Goal: Information Seeking & Learning: Learn about a topic

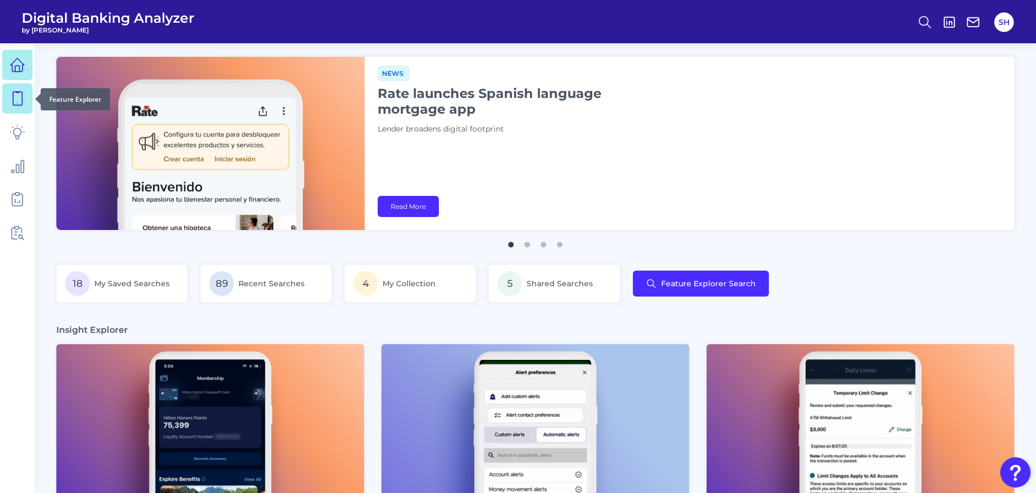
click at [11, 95] on icon at bounding box center [17, 98] width 15 height 15
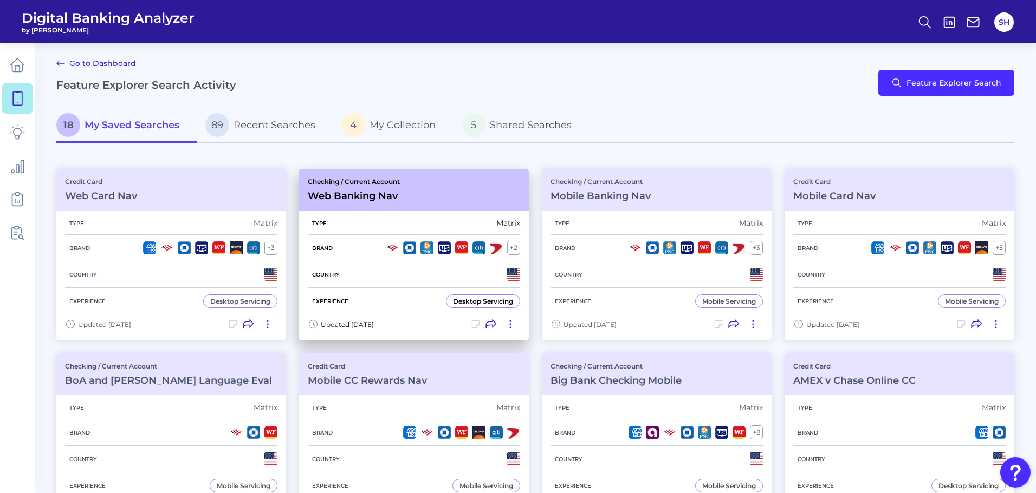
click at [338, 188] on div "Checking / Current Account Web Banking Nav" at bounding box center [354, 190] width 92 height 24
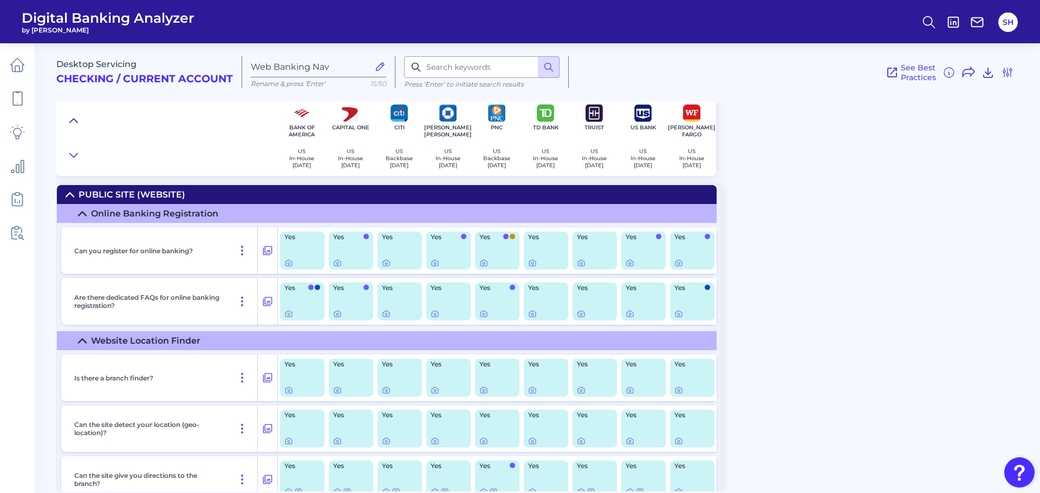
click at [76, 122] on icon at bounding box center [73, 120] width 9 height 11
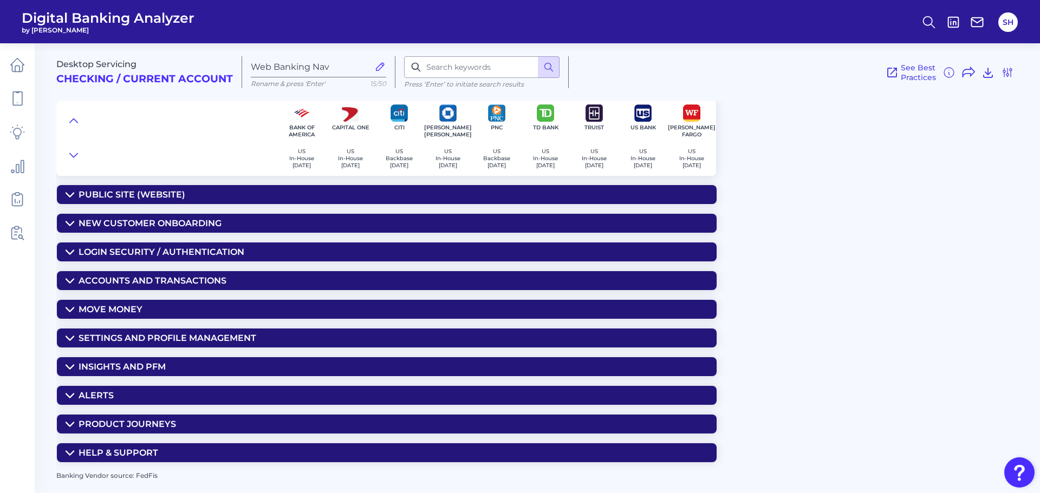
click at [160, 279] on div "Accounts and Transactions" at bounding box center [153, 281] width 148 height 10
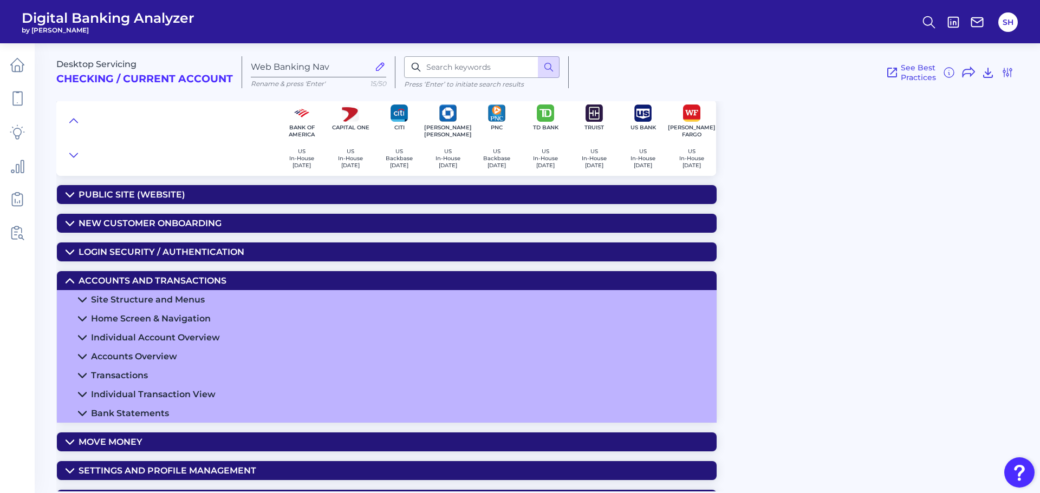
click at [128, 375] on div "Transactions" at bounding box center [119, 375] width 57 height 10
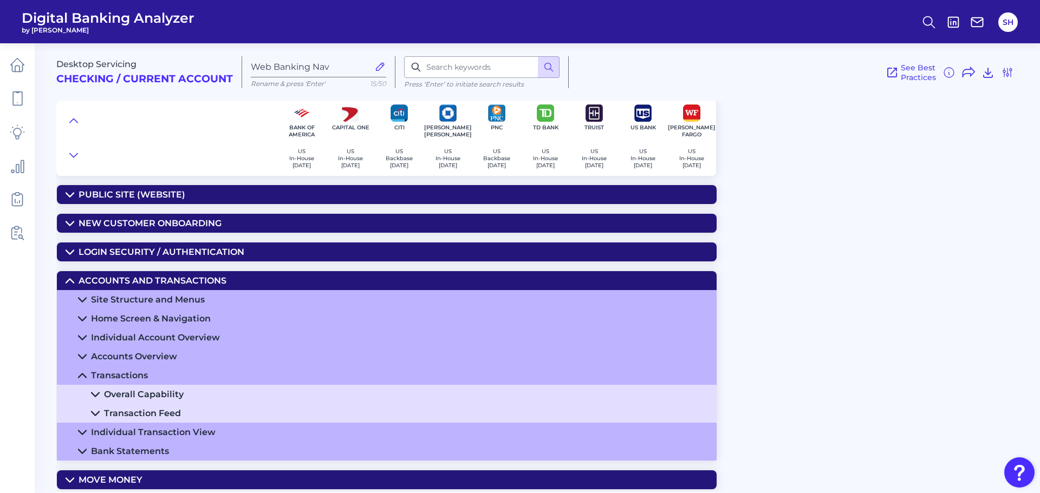
click at [158, 411] on div "Transaction Feed" at bounding box center [142, 413] width 77 height 10
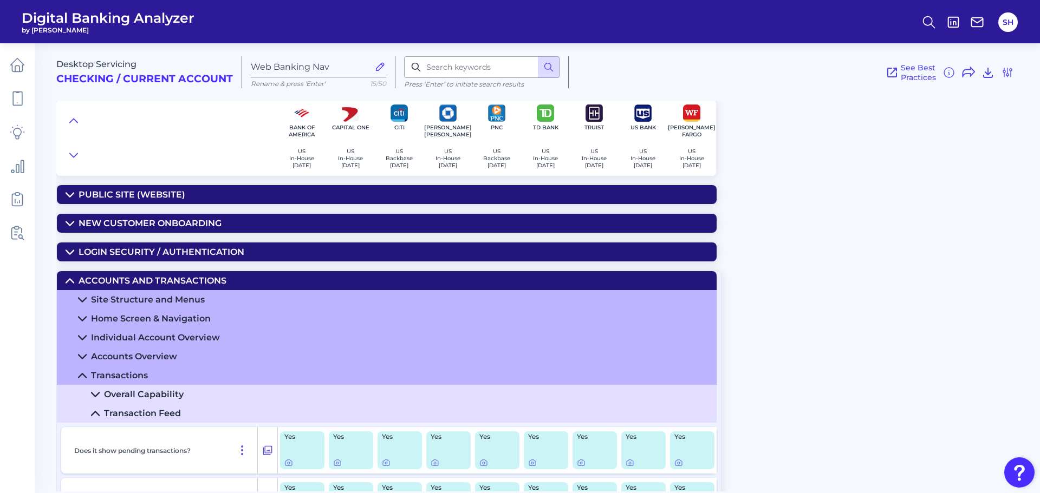
click at [171, 391] on div "Overall Capability" at bounding box center [144, 394] width 80 height 10
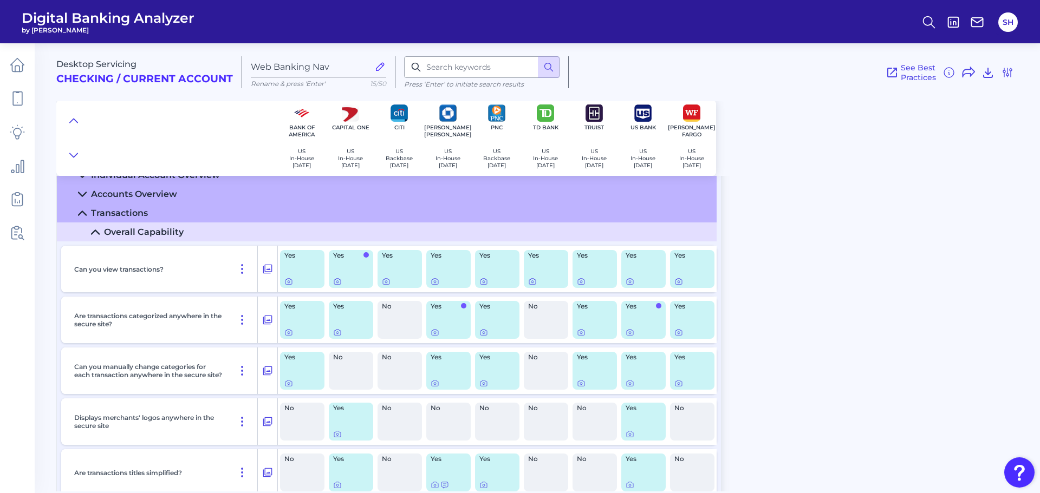
scroll to position [217, 0]
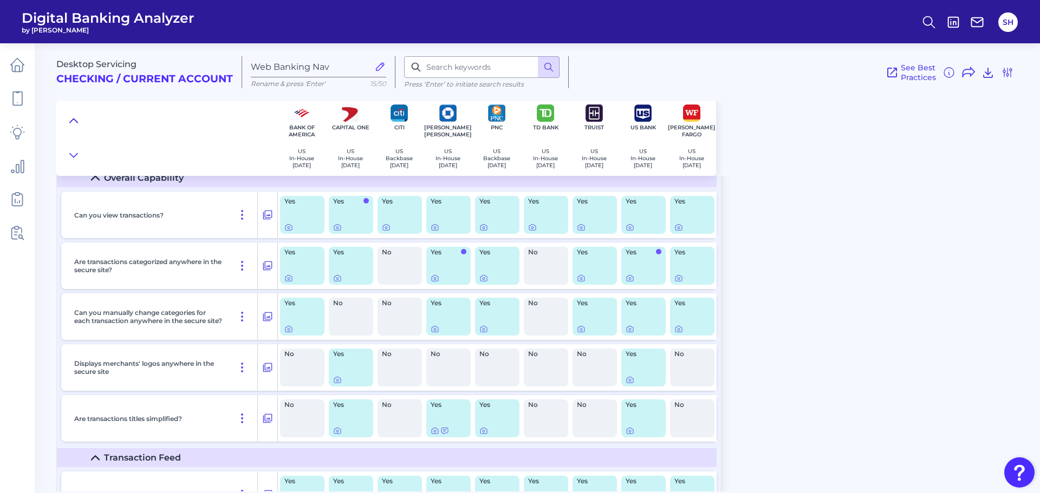
click at [77, 122] on icon at bounding box center [74, 121] width 8 height 4
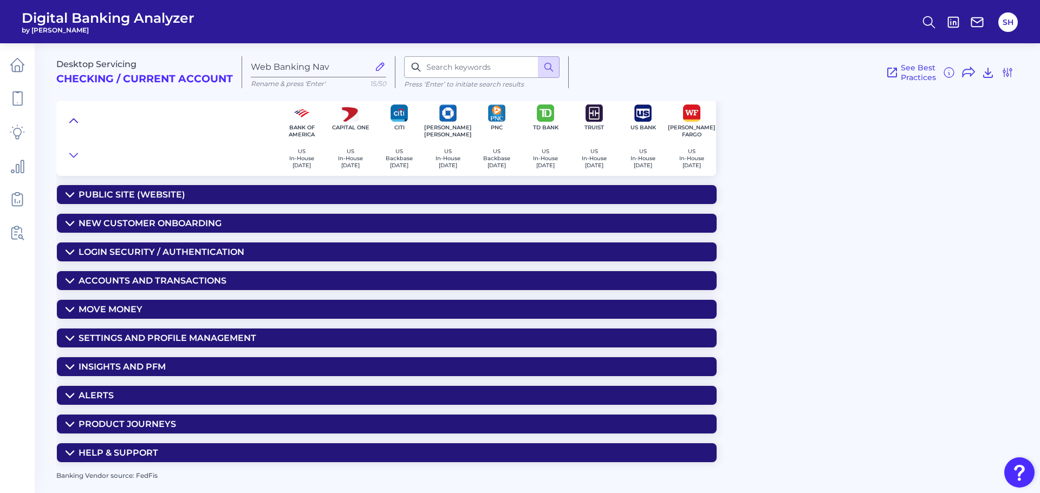
scroll to position [0, 0]
click at [158, 310] on summary "Move Money" at bounding box center [387, 309] width 660 height 19
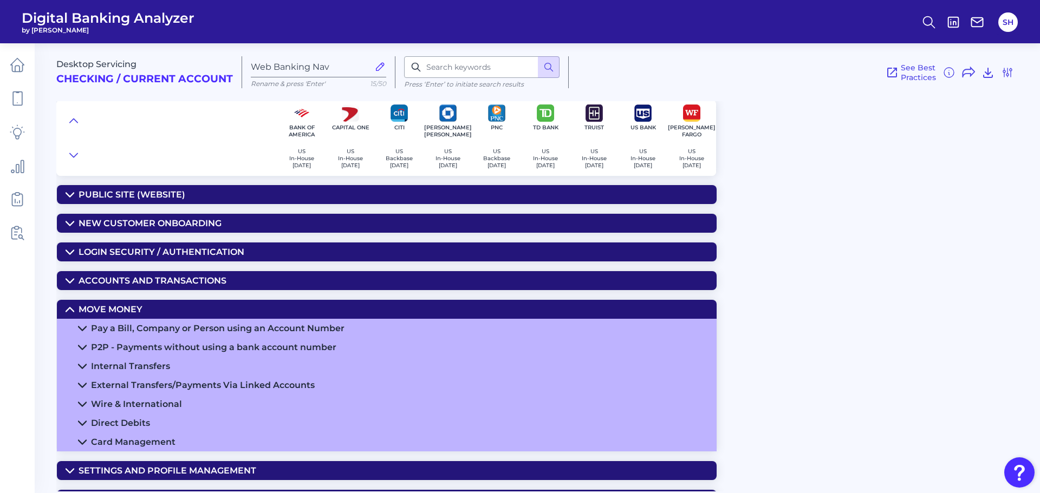
click at [193, 327] on div "Pay a Bill, Company or Person using an Account Number" at bounding box center [217, 328] width 253 height 10
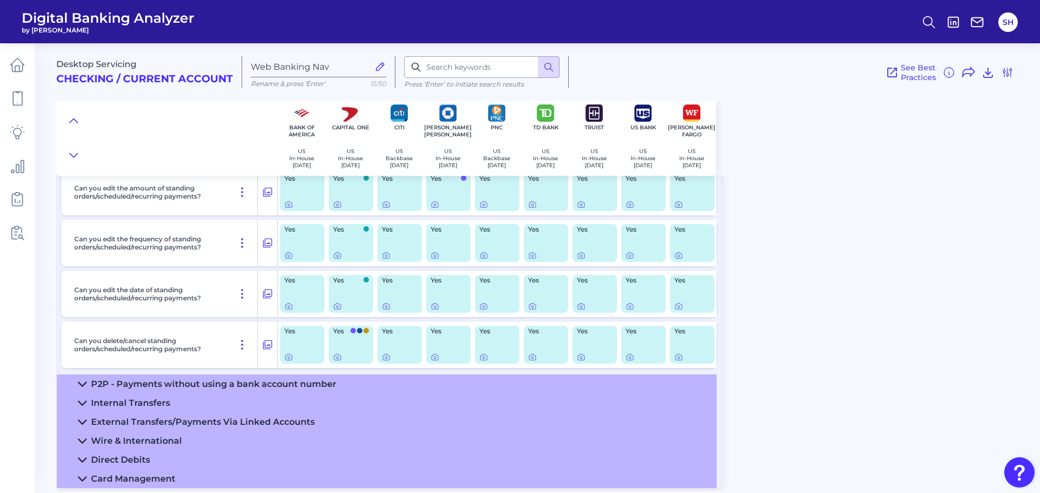
scroll to position [1246, 0]
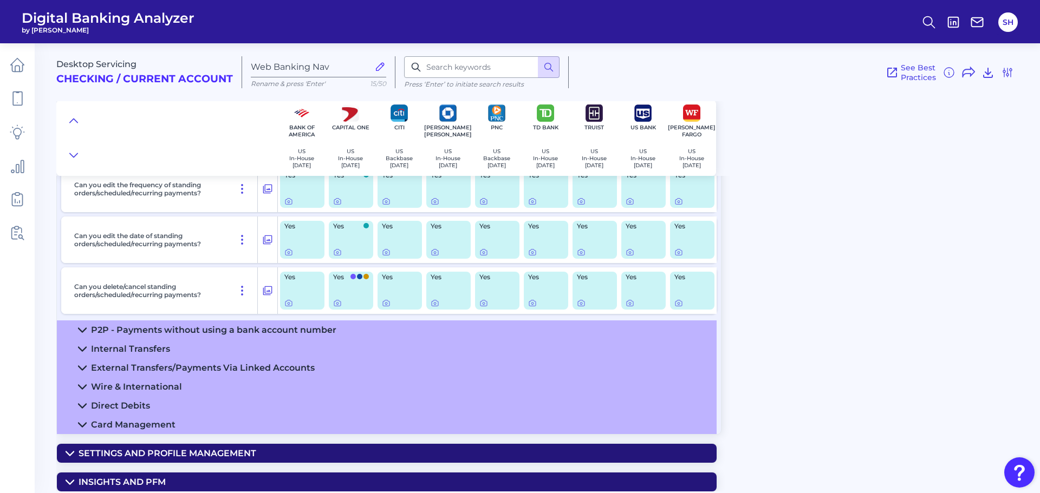
click at [421, 330] on summary "P2P - Payments without using a bank account number" at bounding box center [387, 330] width 660 height 19
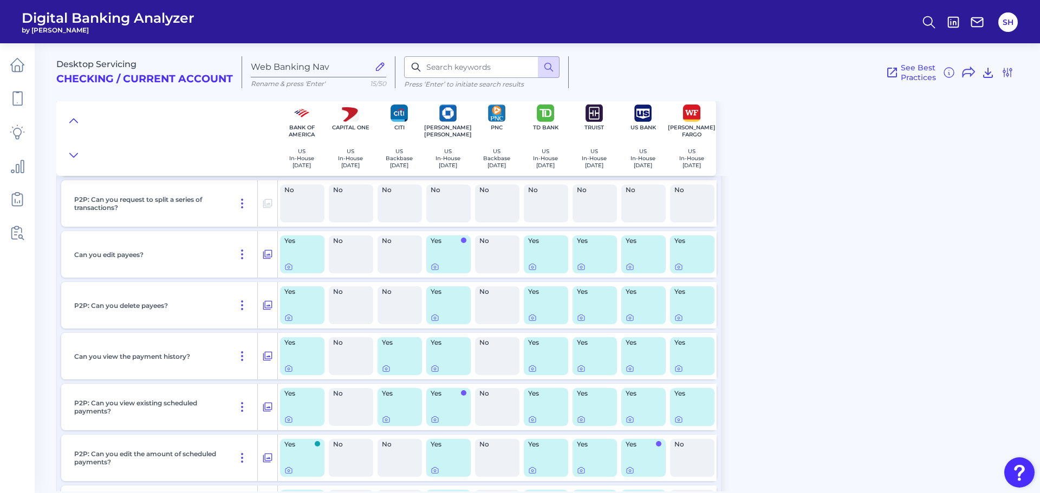
scroll to position [2058, 0]
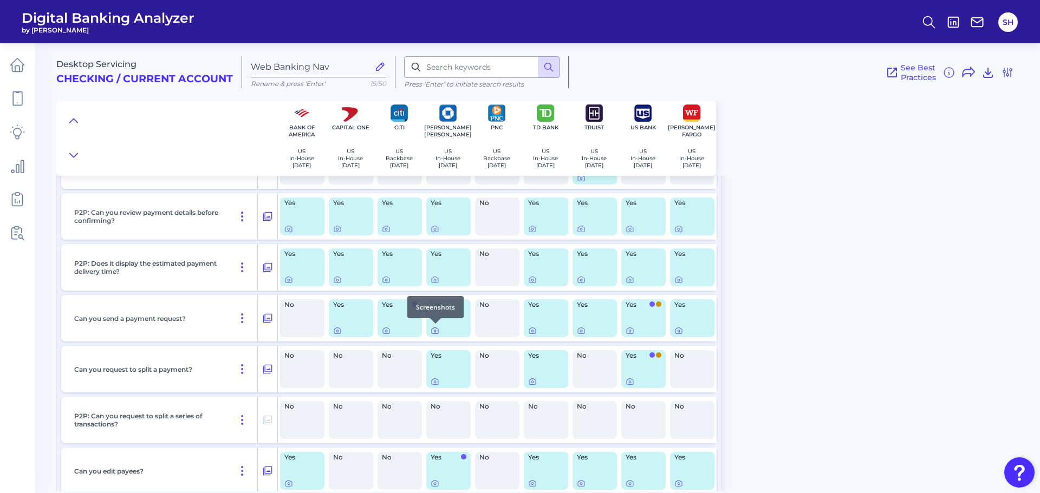
click at [435, 332] on icon at bounding box center [435, 331] width 2 height 2
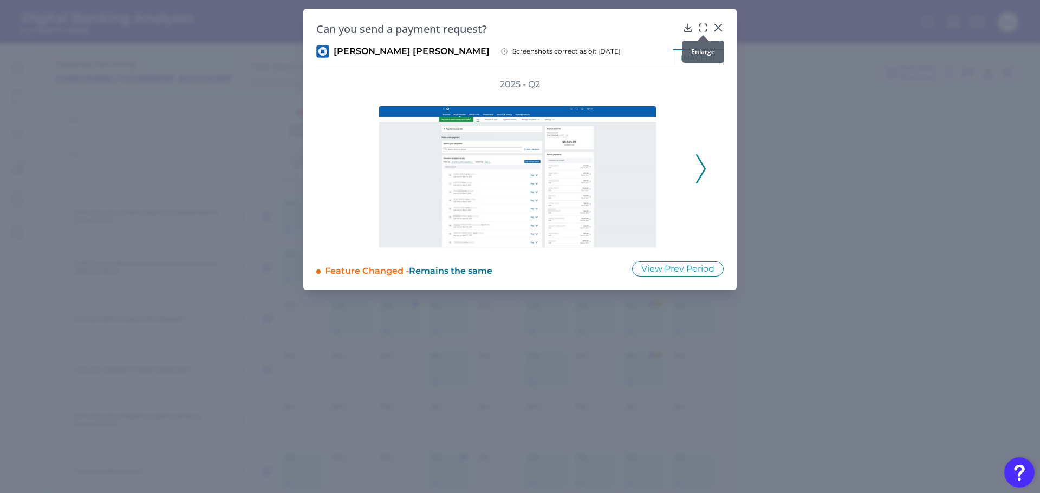
click at [705, 27] on icon at bounding box center [703, 27] width 11 height 11
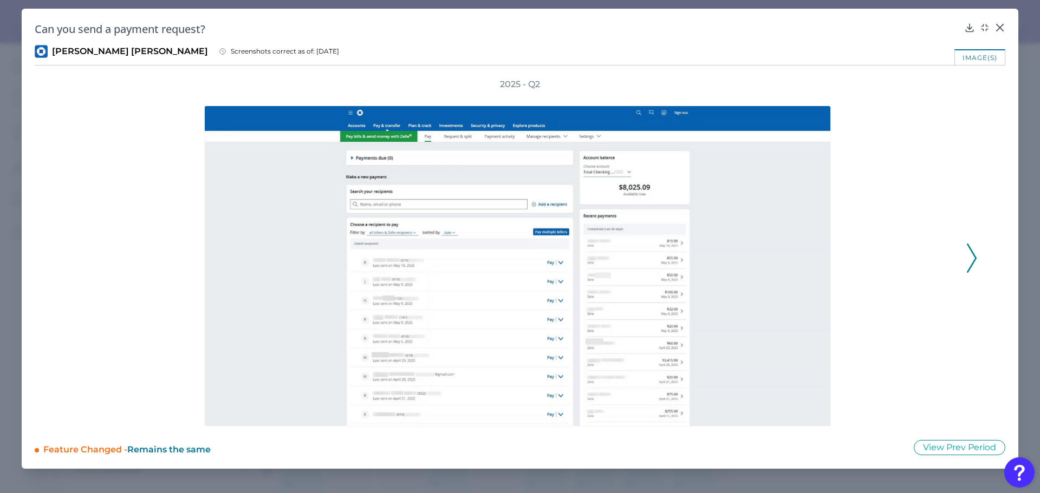
click at [970, 254] on icon at bounding box center [972, 258] width 10 height 29
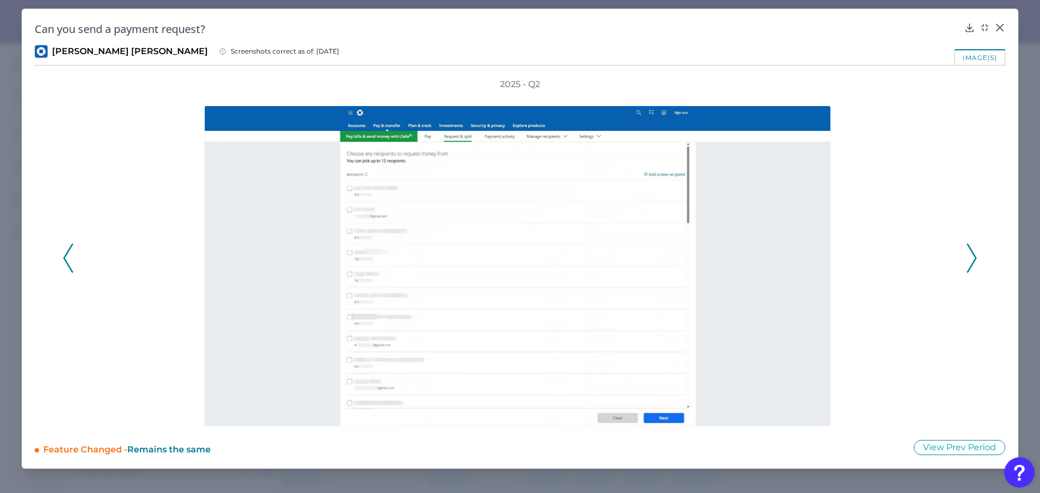
click at [960, 261] on div at bounding box center [520, 258] width 888 height 336
click at [971, 260] on icon at bounding box center [972, 258] width 10 height 29
click at [965, 263] on div "2025 - Q2" at bounding box center [520, 253] width 914 height 348
click at [970, 256] on icon at bounding box center [972, 258] width 10 height 29
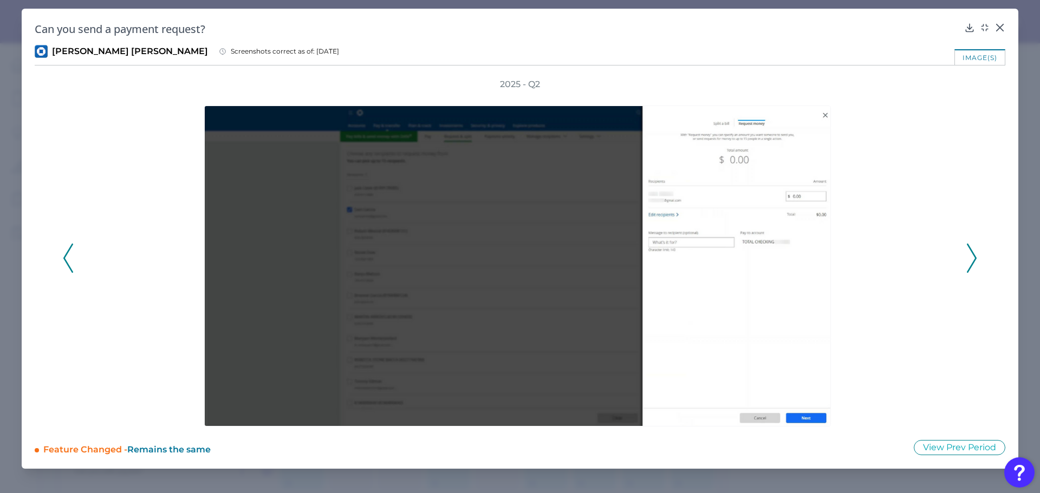
click at [968, 258] on icon at bounding box center [972, 258] width 10 height 29
click at [970, 259] on icon at bounding box center [972, 258] width 10 height 29
click at [974, 256] on polyline at bounding box center [971, 259] width 8 height 28
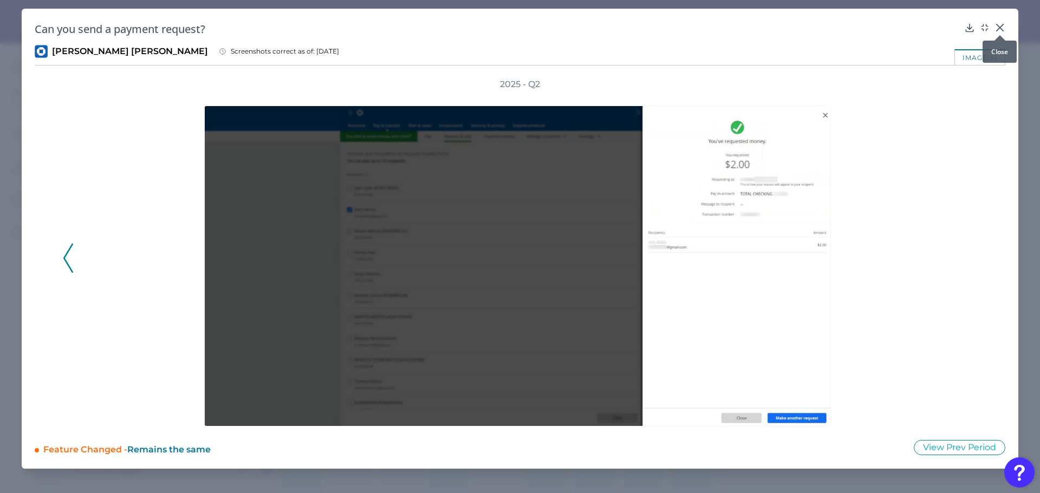
click at [999, 35] on div at bounding box center [999, 35] width 11 height 11
click at [997, 27] on icon at bounding box center [999, 27] width 11 height 11
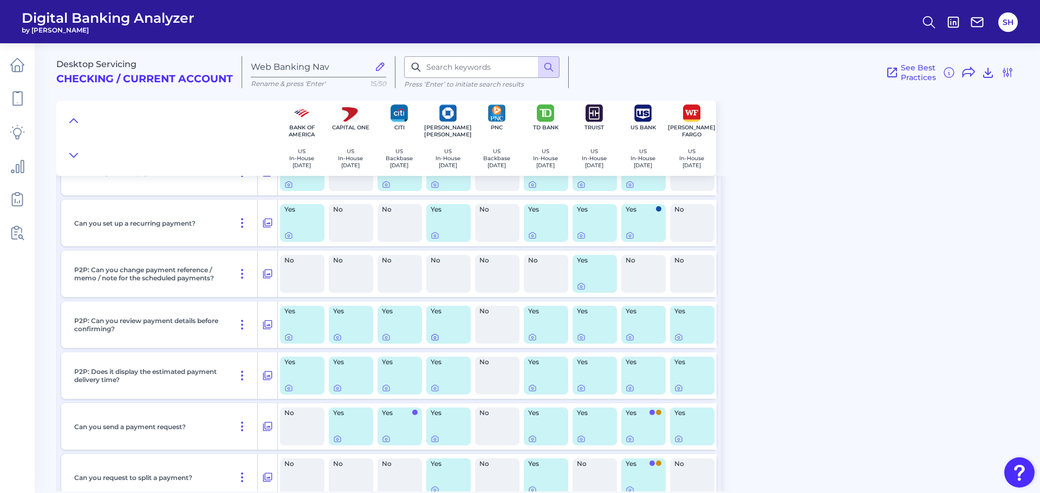
scroll to position [1896, 0]
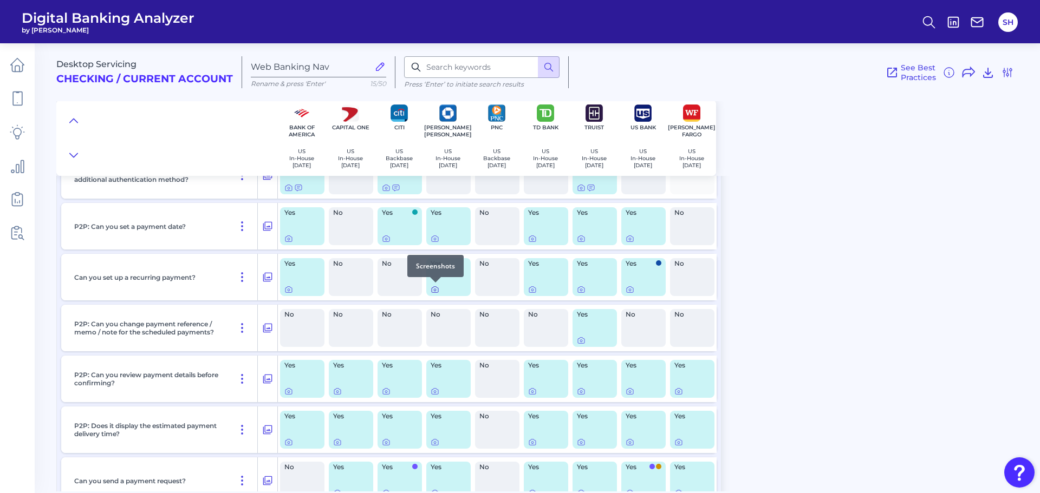
click at [435, 289] on icon at bounding box center [435, 290] width 2 height 2
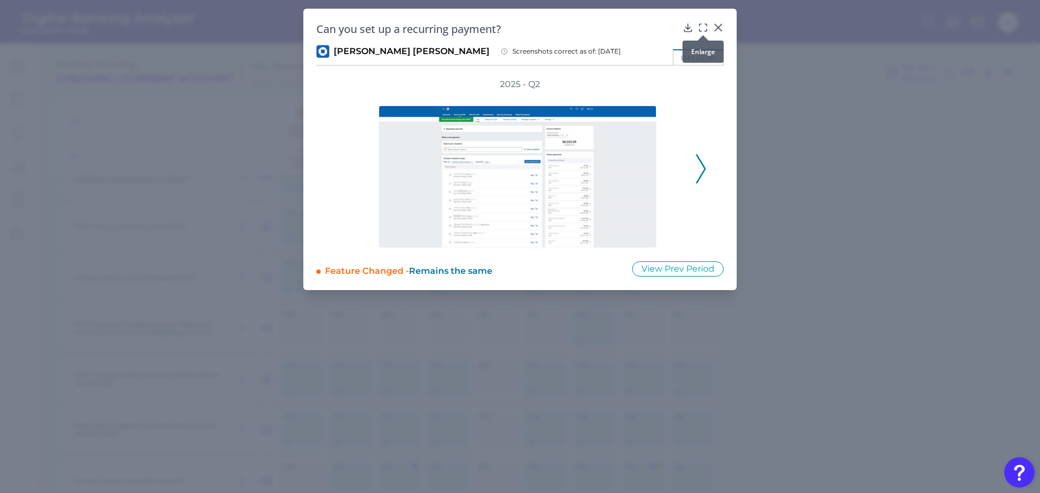
click at [704, 27] on icon at bounding box center [703, 27] width 11 height 11
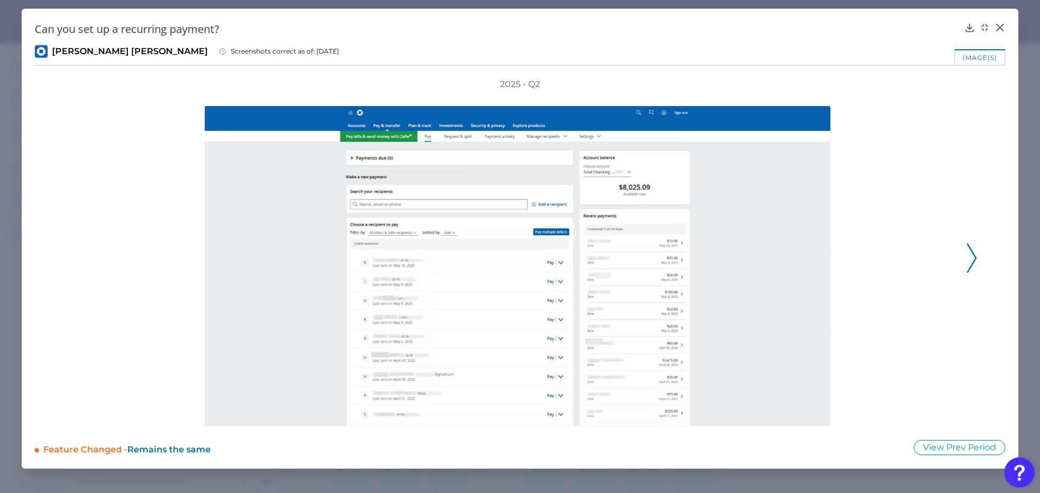
click at [974, 257] on icon at bounding box center [972, 258] width 10 height 29
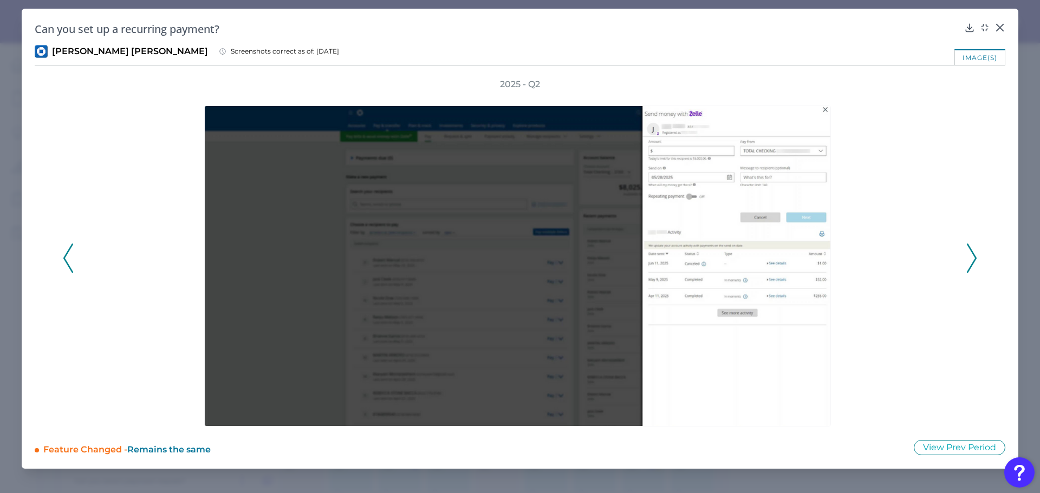
click at [970, 254] on icon at bounding box center [972, 258] width 10 height 29
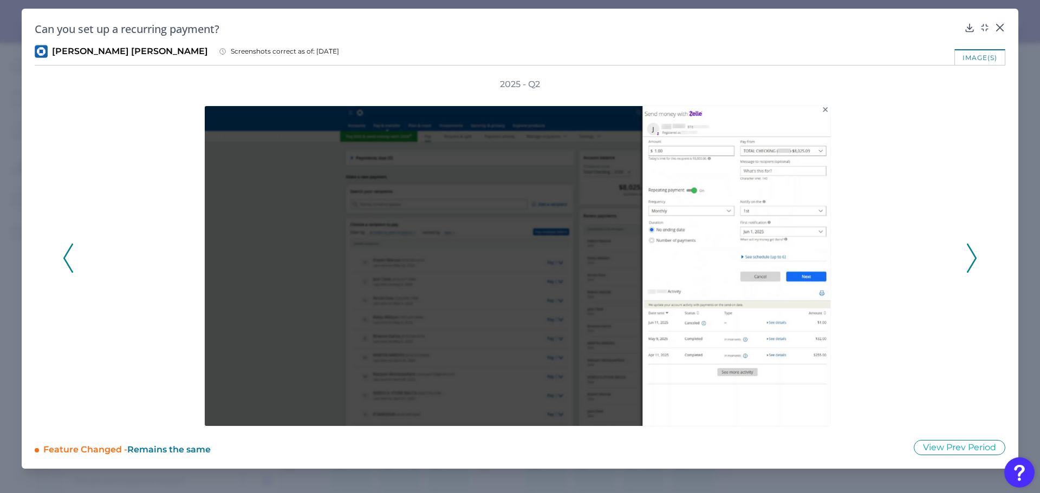
click at [972, 254] on icon at bounding box center [972, 258] width 10 height 29
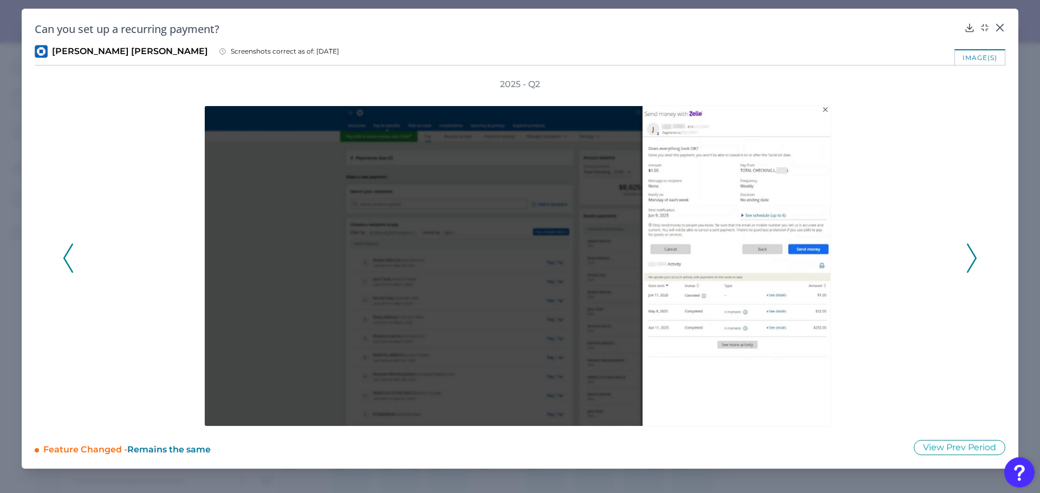
click at [969, 253] on icon at bounding box center [972, 258] width 10 height 29
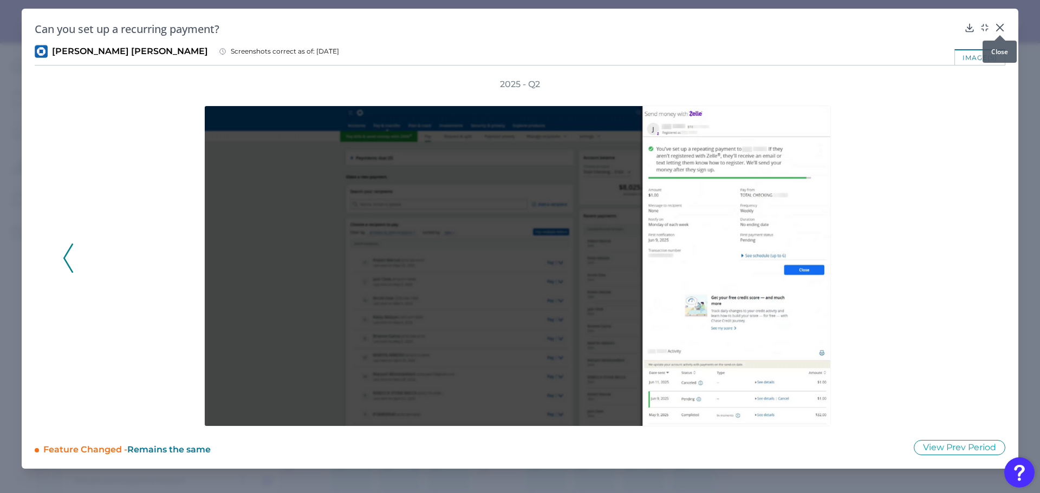
click at [999, 27] on icon at bounding box center [1000, 27] width 6 height 6
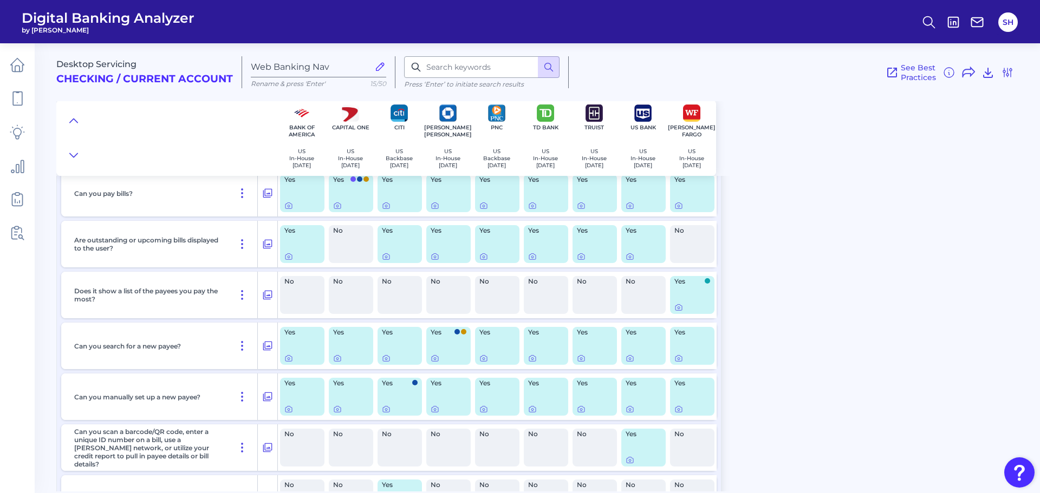
scroll to position [271, 0]
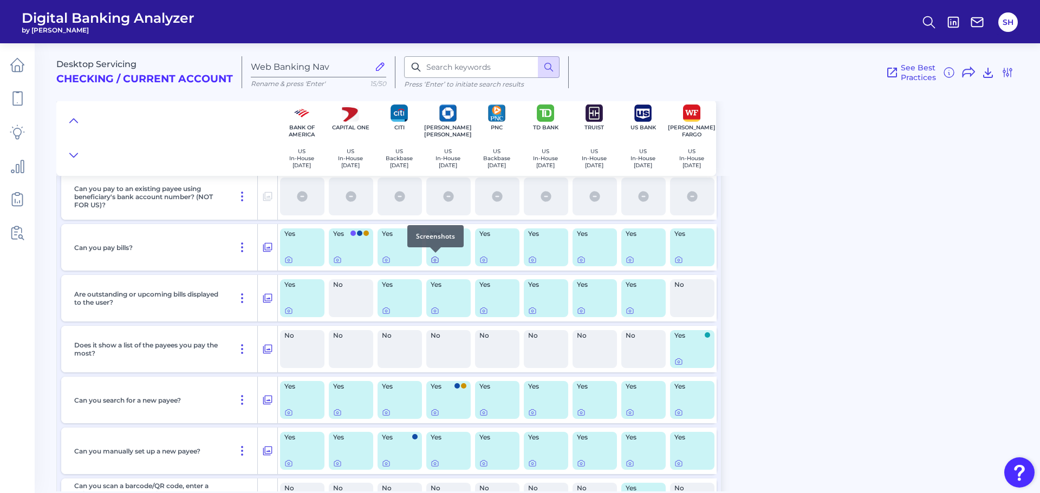
click at [435, 263] on icon at bounding box center [435, 260] width 9 height 9
